Goal: Task Accomplishment & Management: Use online tool/utility

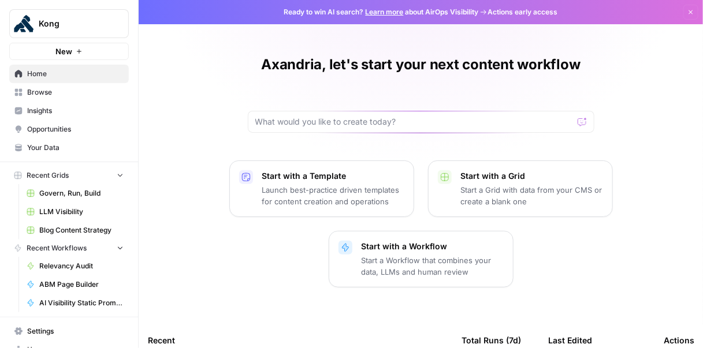
scroll to position [50, 0]
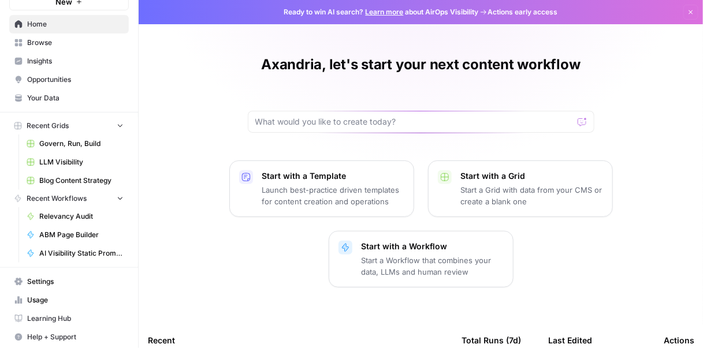
click at [79, 66] on link "Insights" at bounding box center [69, 61] width 120 height 18
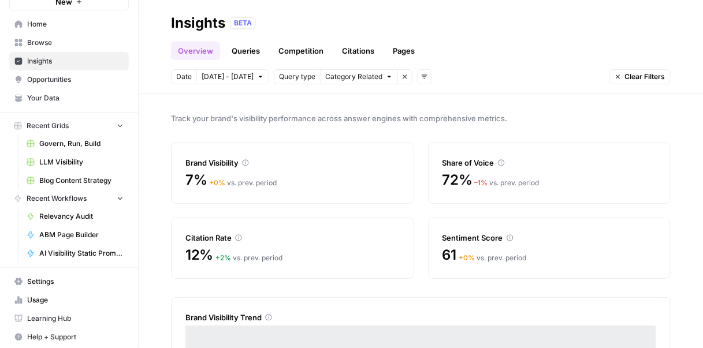
click at [54, 40] on span "Browse" at bounding box center [75, 43] width 96 height 10
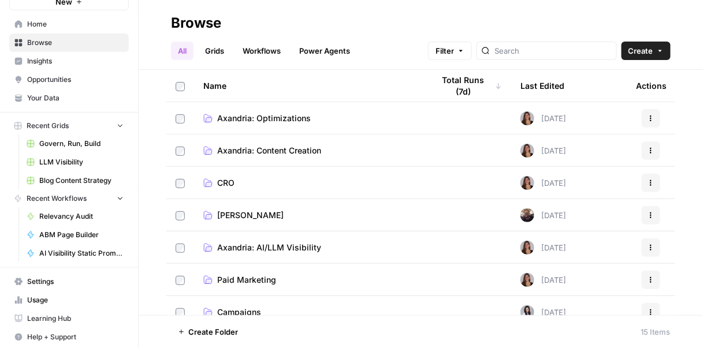
scroll to position [271, 0]
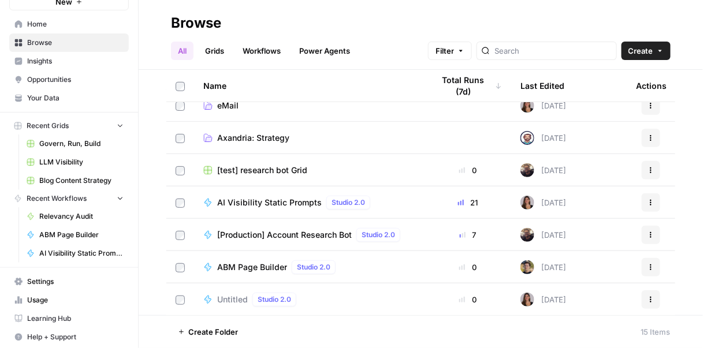
click at [264, 264] on span "ABM Page Builder" at bounding box center [252, 268] width 70 height 12
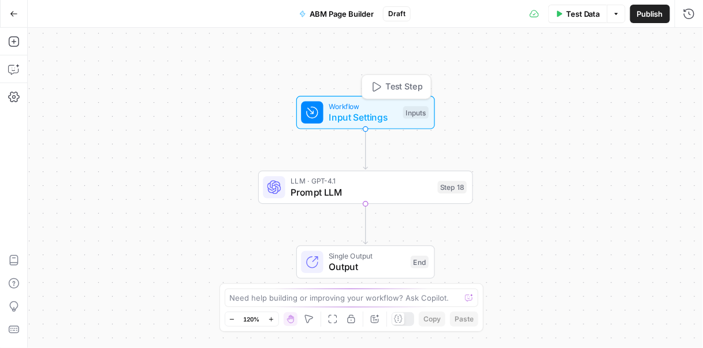
click at [356, 109] on span "Workflow" at bounding box center [363, 106] width 69 height 11
click at [369, 107] on span "Workflow" at bounding box center [363, 106] width 69 height 11
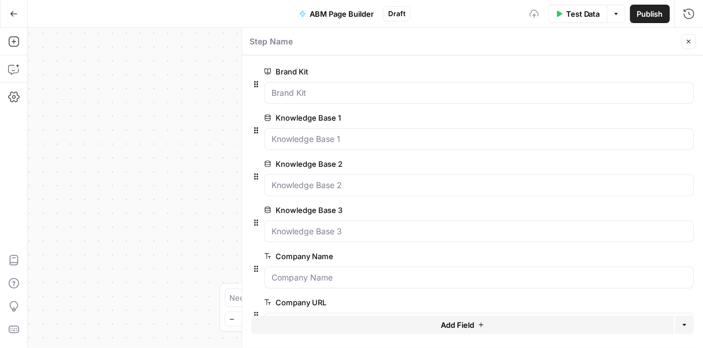
scroll to position [33, 0]
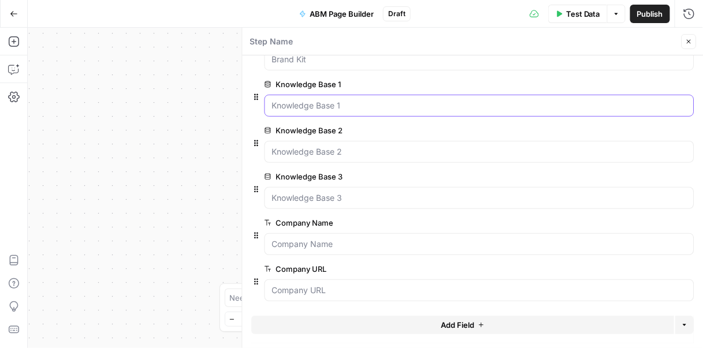
click at [514, 100] on 1 "Knowledge Base 1" at bounding box center [479, 106] width 415 height 12
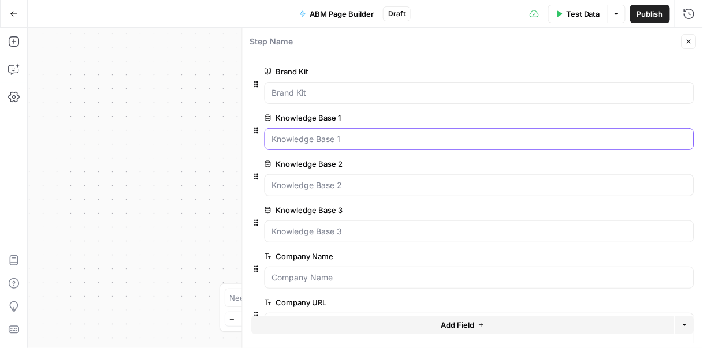
scroll to position [0, 0]
click at [434, 136] on 1 "Knowledge Base 1" at bounding box center [479, 139] width 415 height 12
click at [438, 113] on label "Knowledge Base 1" at bounding box center [446, 118] width 364 height 12
click at [438, 133] on 1 "Knowledge Base 1" at bounding box center [479, 139] width 415 height 12
click at [662, 144] on 1 "Knowledge Base 1" at bounding box center [479, 139] width 415 height 12
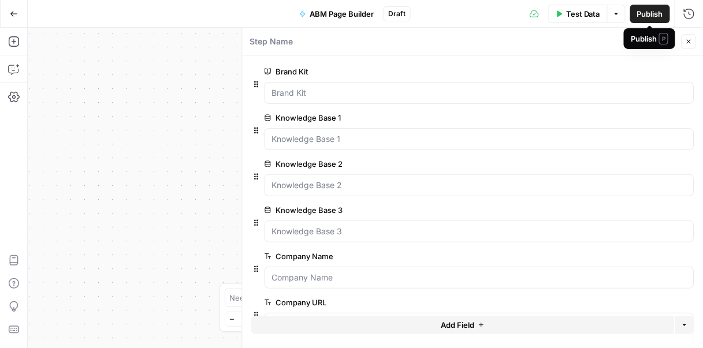
click at [647, 13] on span "Publish" at bounding box center [650, 14] width 26 height 12
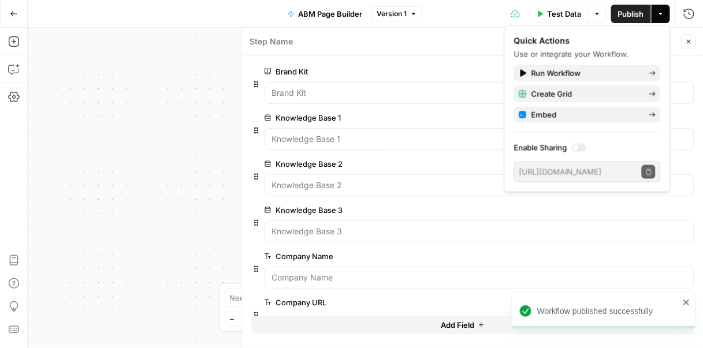
click at [688, 44] on icon "button" at bounding box center [688, 41] width 7 height 7
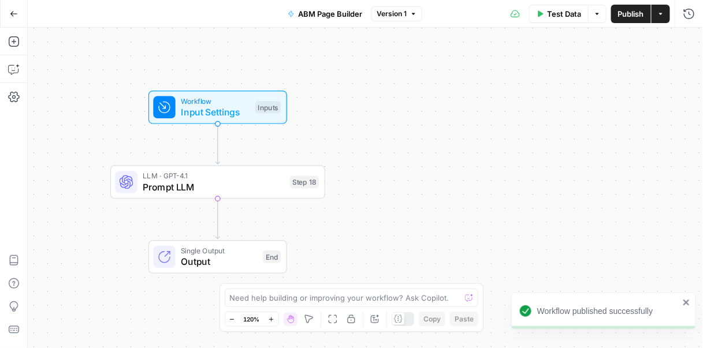
click at [502, 39] on div "Workflow Input Settings Inputs LLM · GPT-4.1 Prompt LLM Step 18 Single Output O…" at bounding box center [365, 188] width 675 height 320
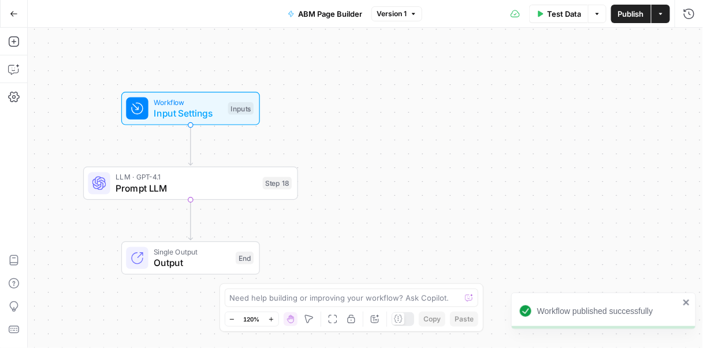
drag, startPoint x: 447, startPoint y: 41, endPoint x: 174, endPoint y: 28, distance: 273.4
click at [206, 33] on div "Workflow Input Settings Inputs LLM · GPT-4.1 Prompt LLM Step 18 Single Output O…" at bounding box center [365, 188] width 675 height 320
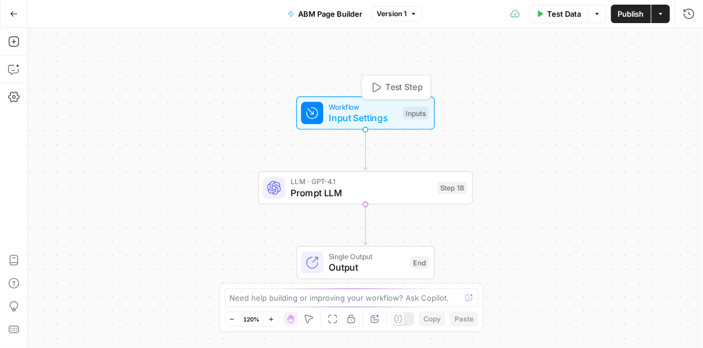
click at [355, 117] on span "Input Settings" at bounding box center [363, 118] width 69 height 14
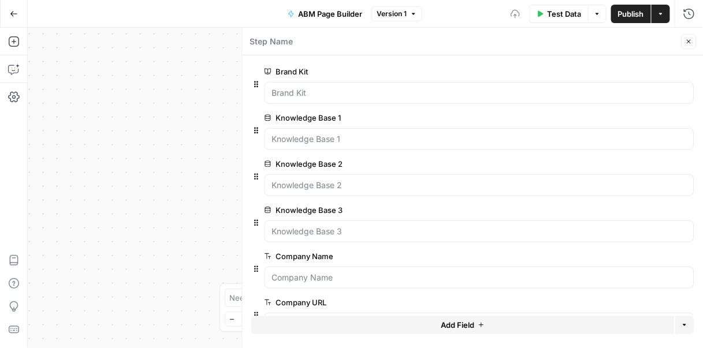
click at [468, 145] on div at bounding box center [479, 139] width 430 height 22
click at [365, 136] on 1 "Knowledge Base 1" at bounding box center [479, 139] width 415 height 12
click at [365, 91] on Kit "Brand Kit" at bounding box center [479, 93] width 415 height 12
click at [365, 90] on Kit "Brand Kit" at bounding box center [479, 93] width 415 height 12
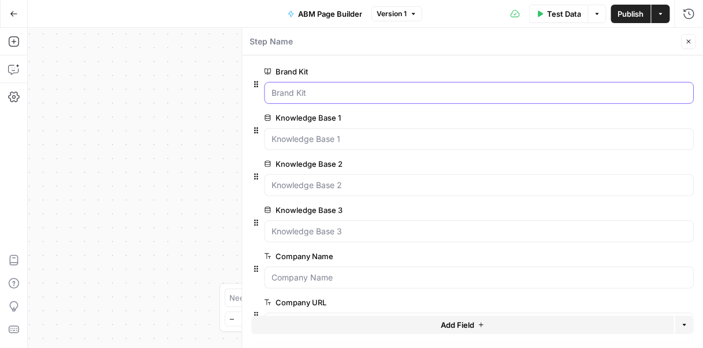
scroll to position [33, 0]
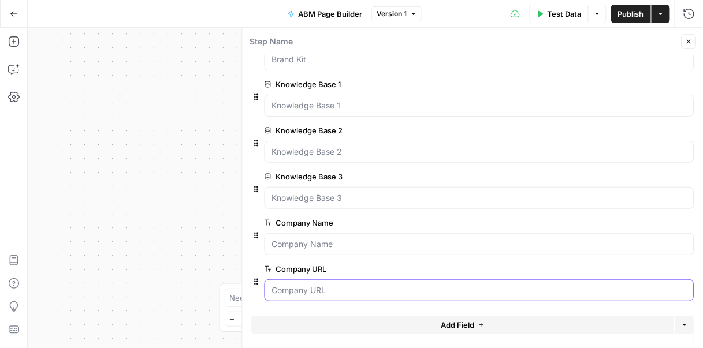
click at [351, 290] on URL "Company URL" at bounding box center [479, 291] width 415 height 12
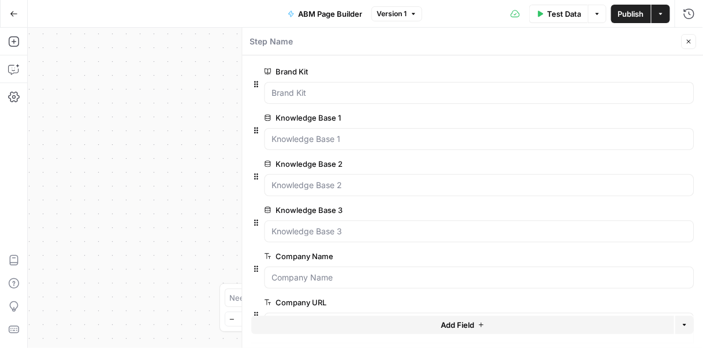
click at [661, 116] on span "edit field" at bounding box center [650, 117] width 25 height 9
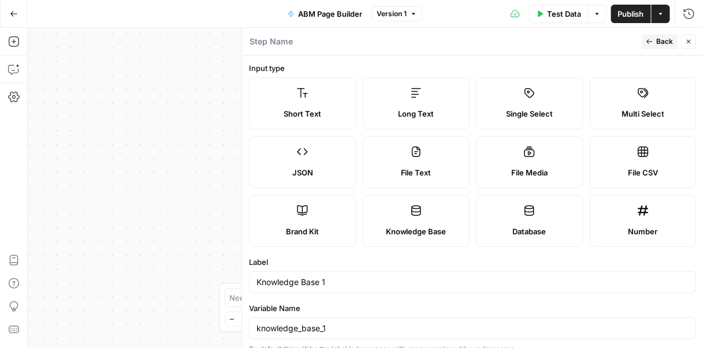
click at [561, 14] on span "Test Data" at bounding box center [564, 14] width 34 height 12
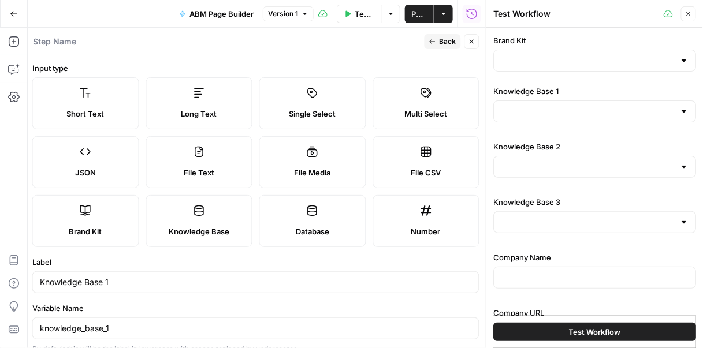
click at [690, 10] on icon "button" at bounding box center [688, 13] width 7 height 7
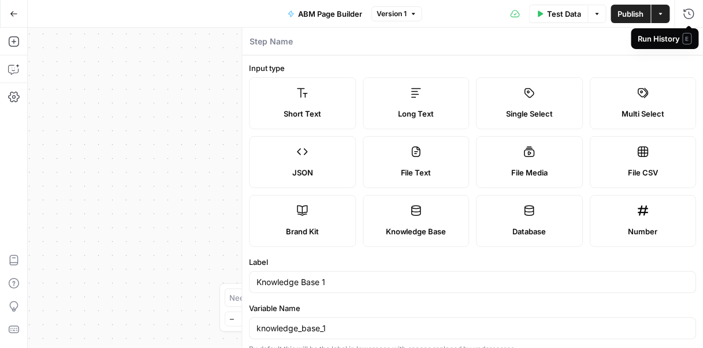
click at [691, 38] on span "E" at bounding box center [686, 39] width 9 height 12
click at [690, 43] on icon "button" at bounding box center [688, 41] width 7 height 7
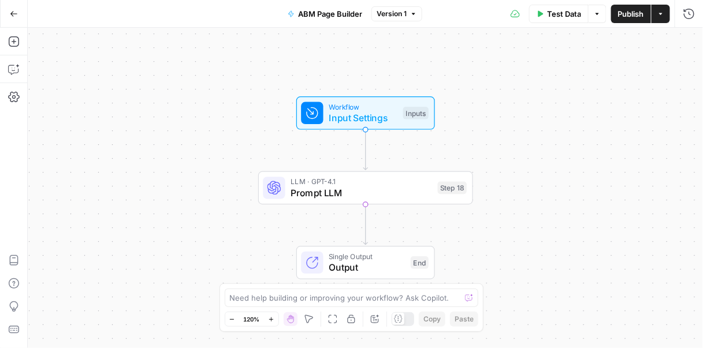
click at [566, 21] on button "Test Data" at bounding box center [558, 14] width 59 height 18
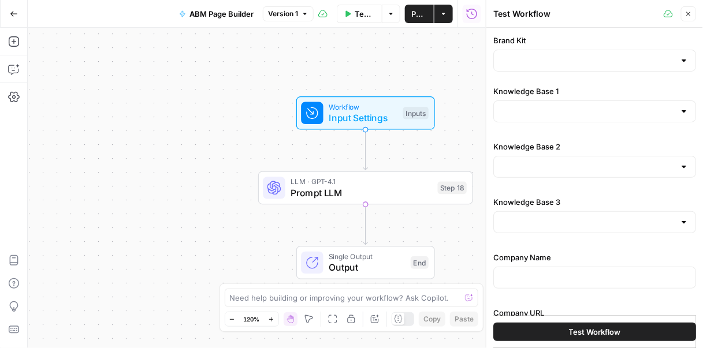
click at [684, 61] on div at bounding box center [683, 61] width 9 height 12
click at [683, 58] on div at bounding box center [683, 61] width 9 height 12
click at [663, 129] on div "Brand Kit Knowledge Base 1 Knowledge Base 2 Knowledge Base 3 Company Name Compa…" at bounding box center [594, 192] width 203 height 314
click at [673, 114] on input "Knowledge Base 1" at bounding box center [588, 112] width 174 height 12
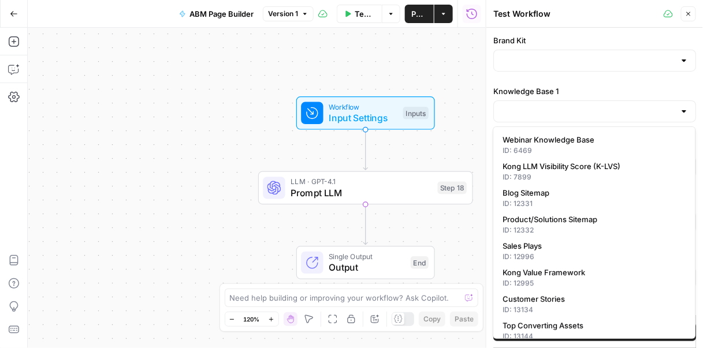
click at [689, 14] on icon "button" at bounding box center [688, 13] width 7 height 7
